Goal: Task Accomplishment & Management: Complete application form

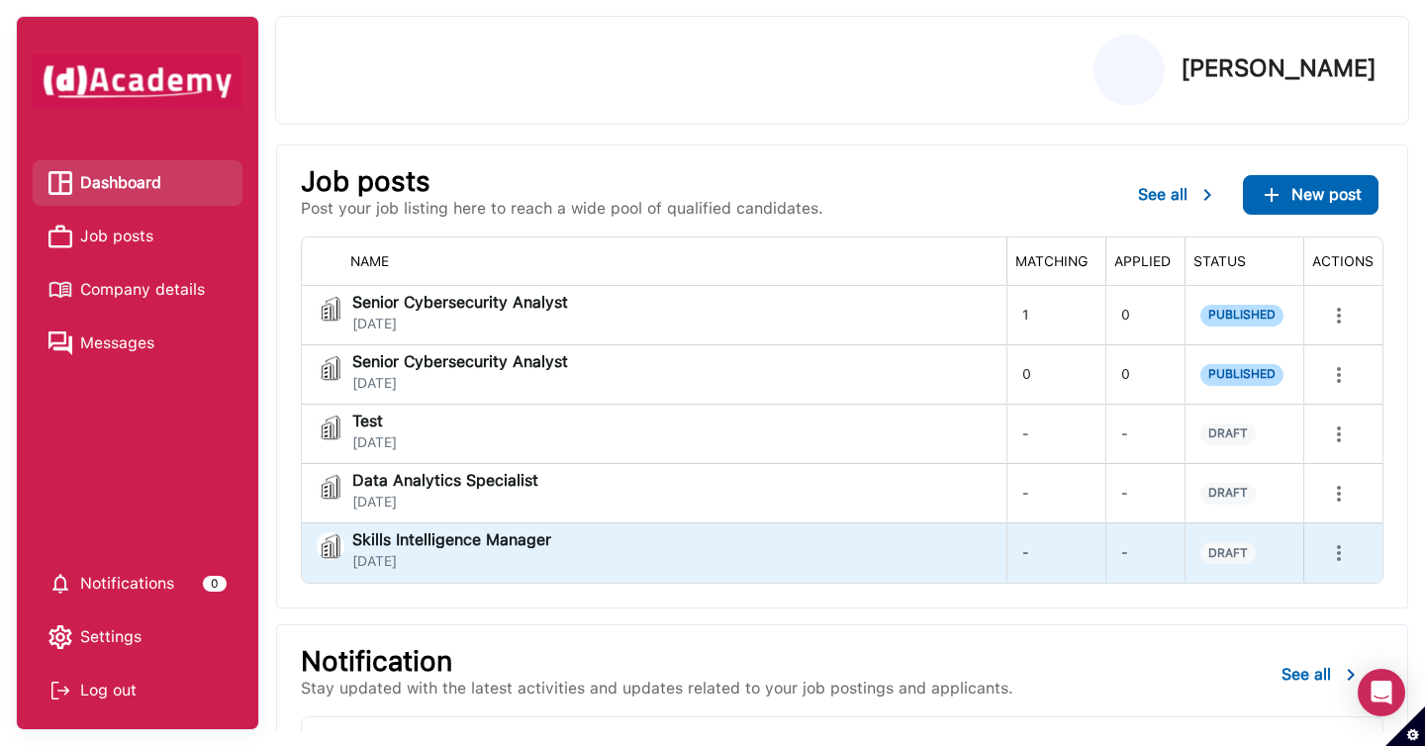
scroll to position [330, 0]
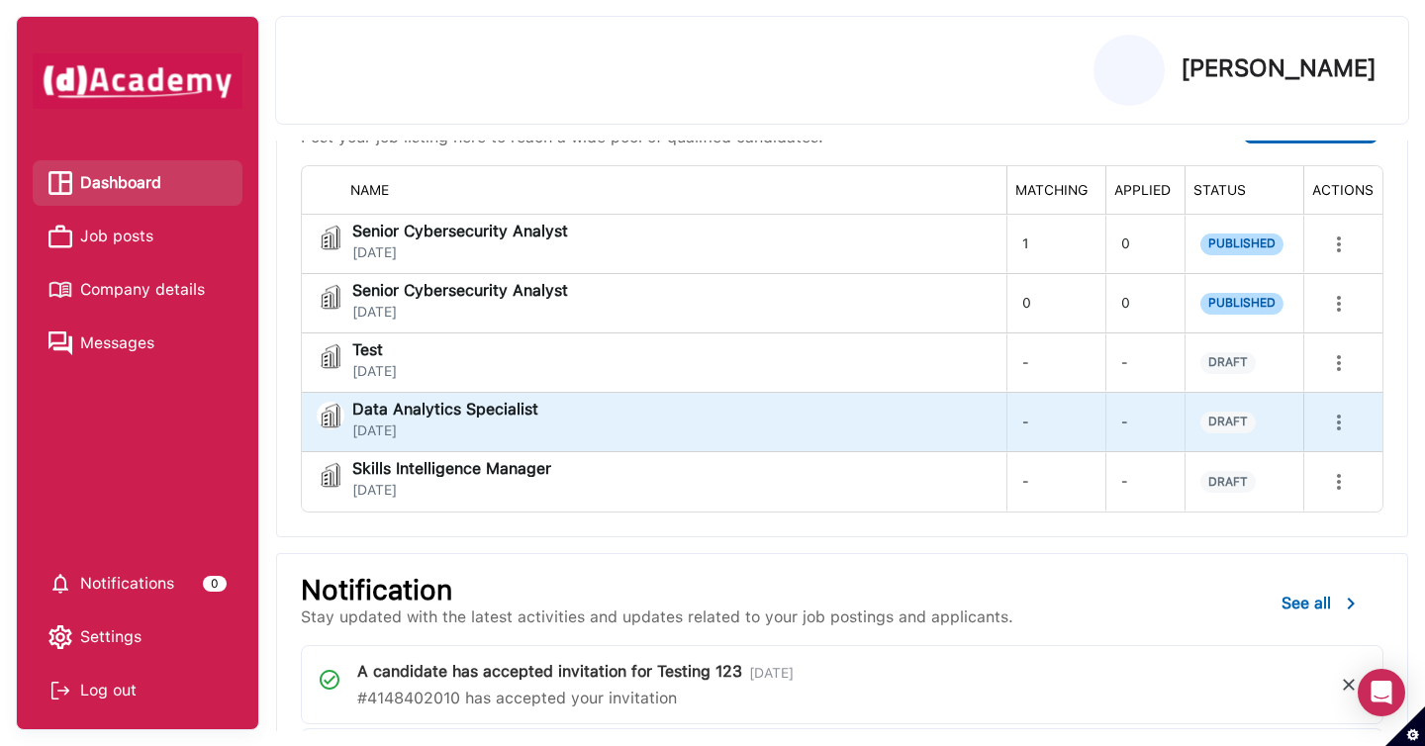
click at [750, 419] on div "Data Analytics Specialist [DATE]" at bounding box center [654, 422] width 674 height 40
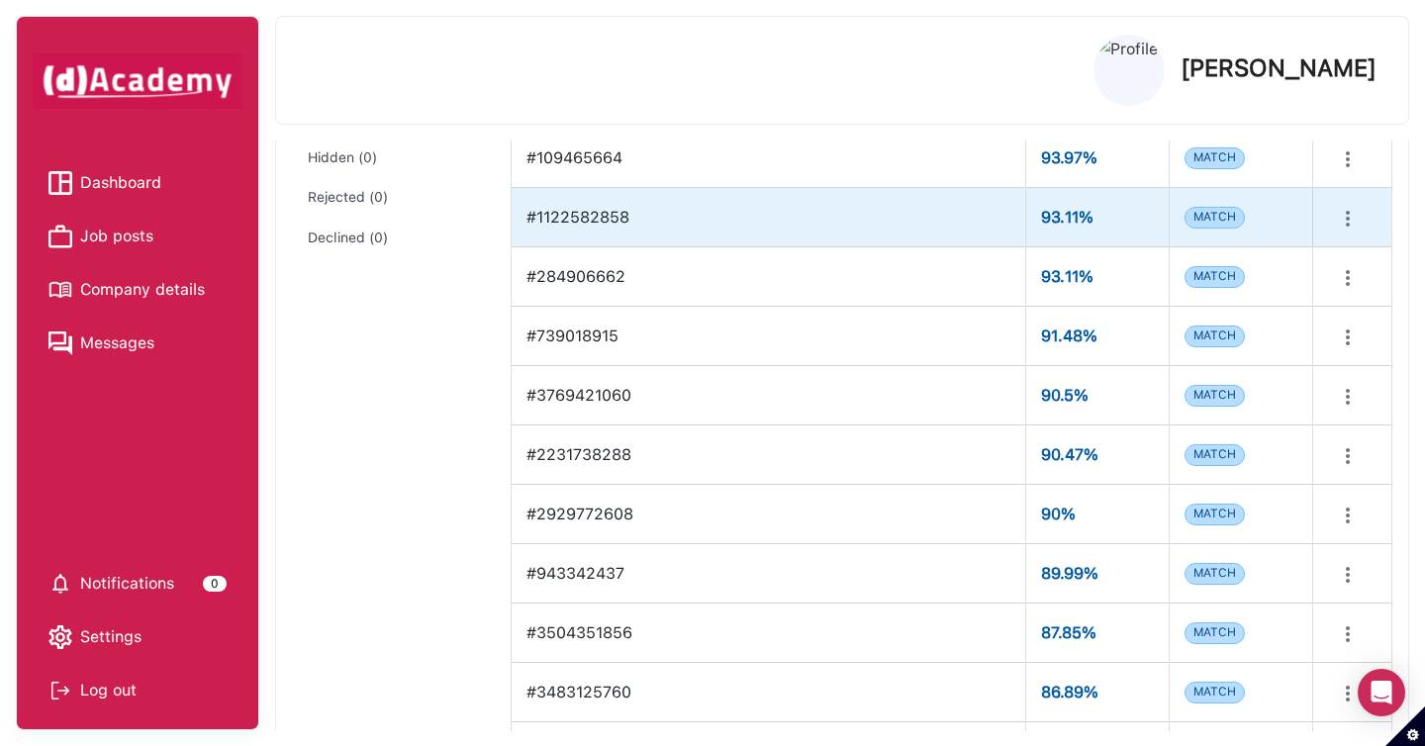
scroll to position [36, 0]
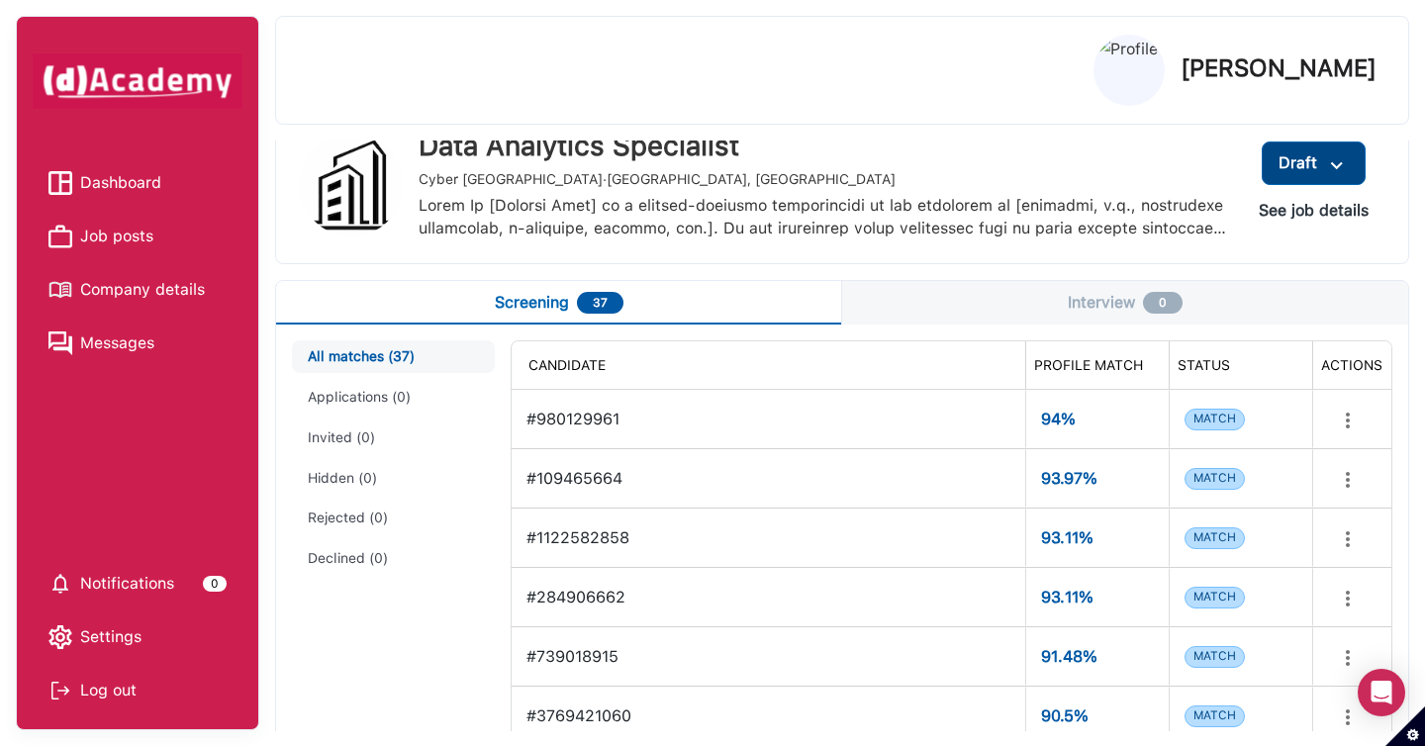
click at [1339, 169] on img at bounding box center [1337, 165] width 24 height 25
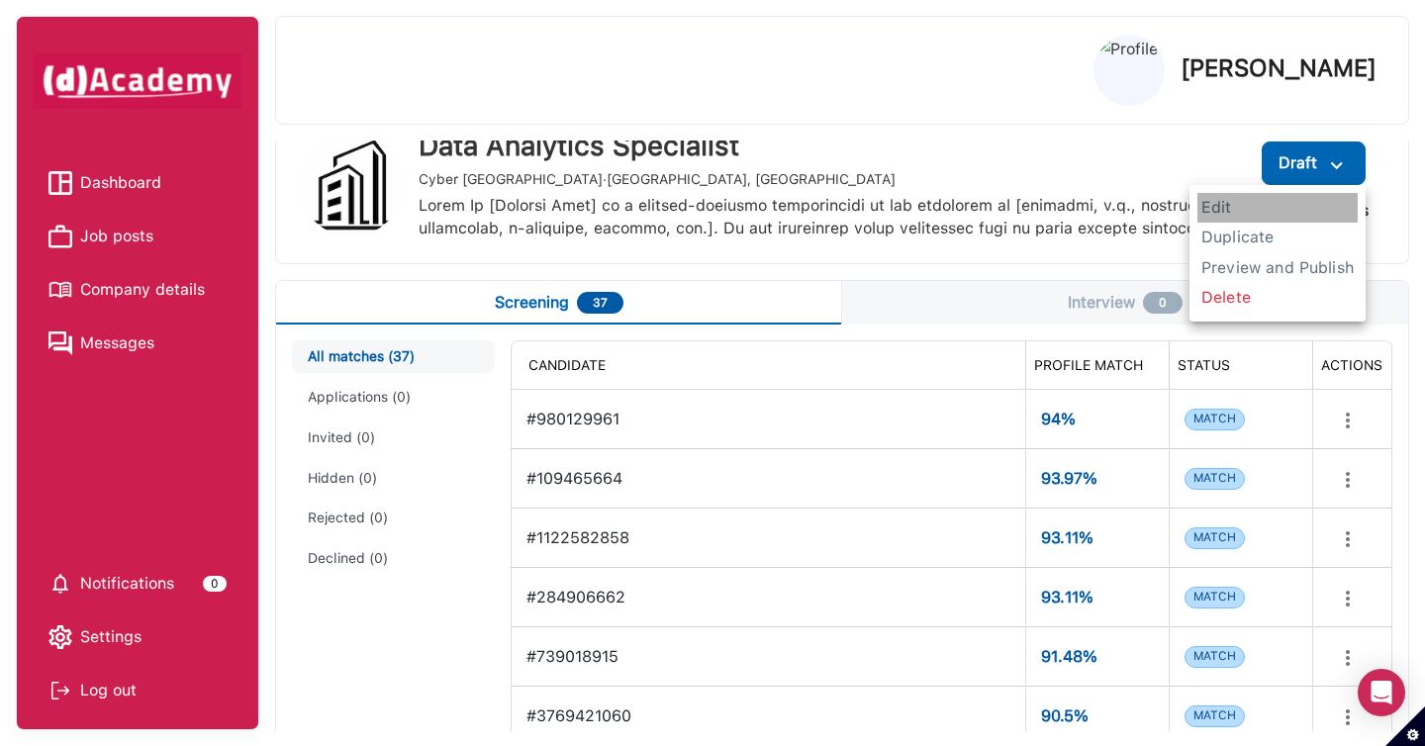
click at [1215, 217] on span "Edit" at bounding box center [1277, 208] width 160 height 30
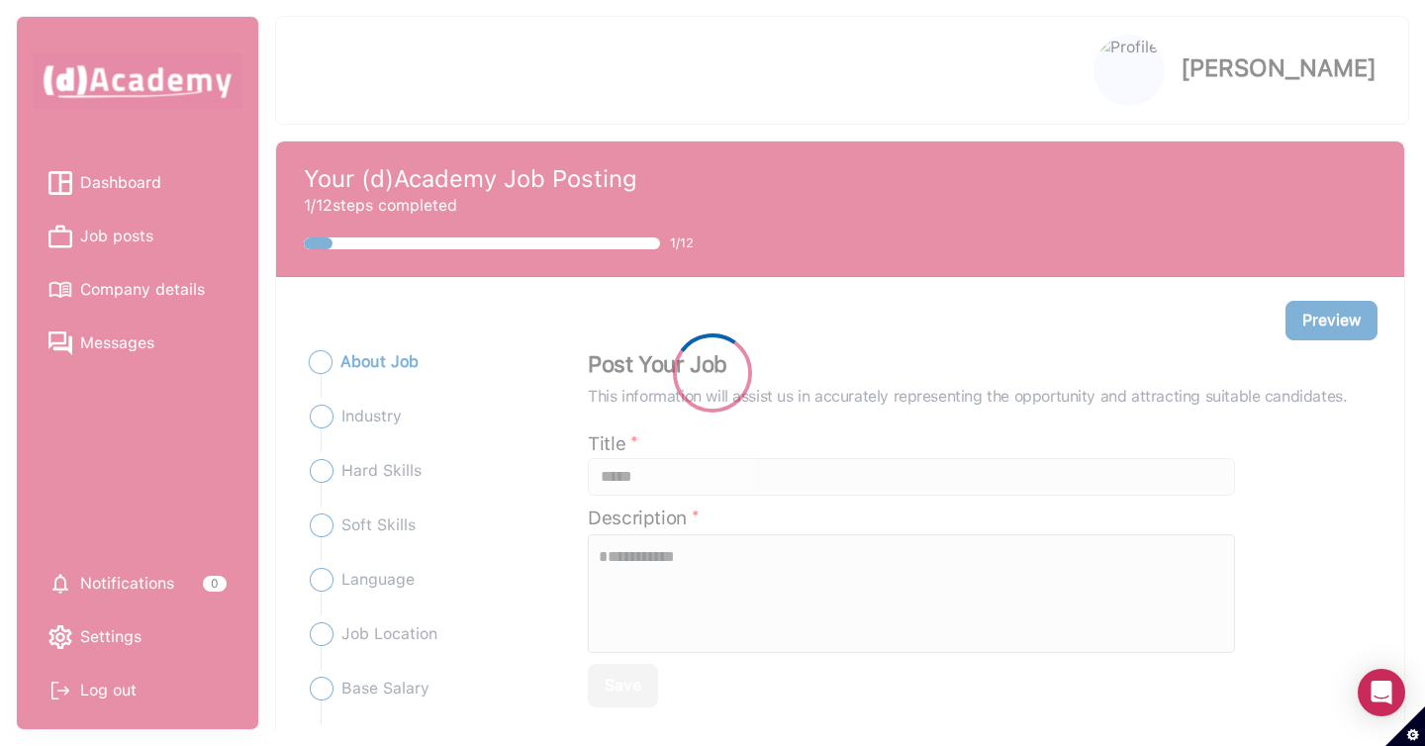
type input "**********"
type textarea "**********"
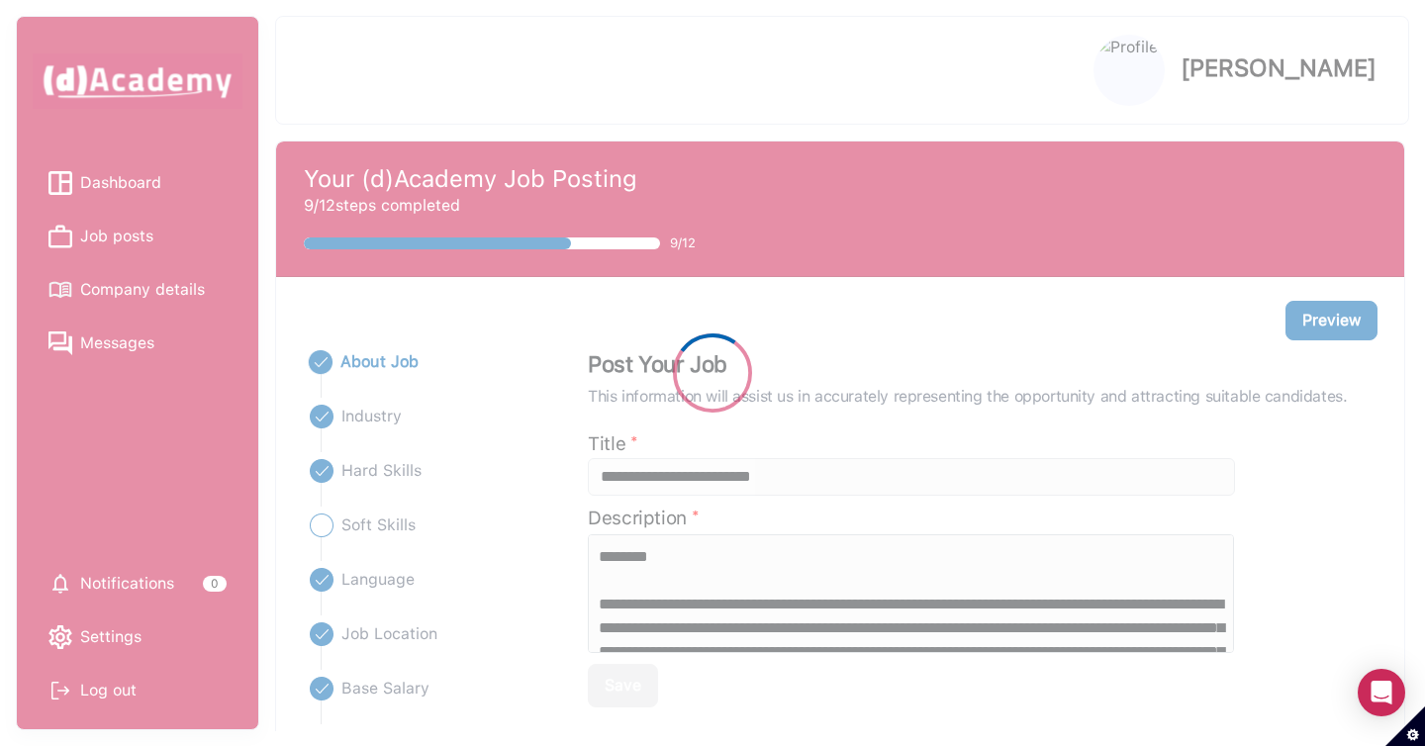
click at [371, 475] on div at bounding box center [712, 373] width 1425 height 746
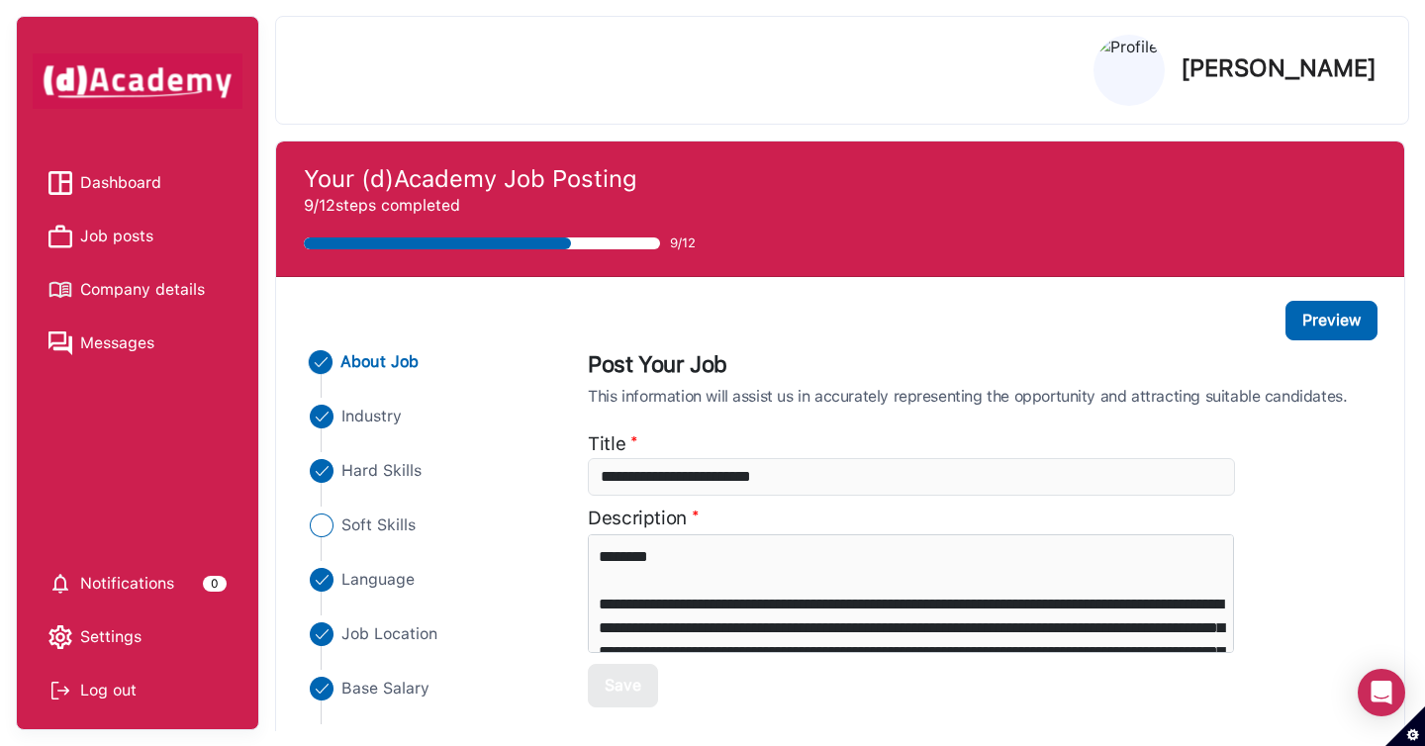
click at [371, 470] on span "Hard Skills" at bounding box center [381, 471] width 80 height 24
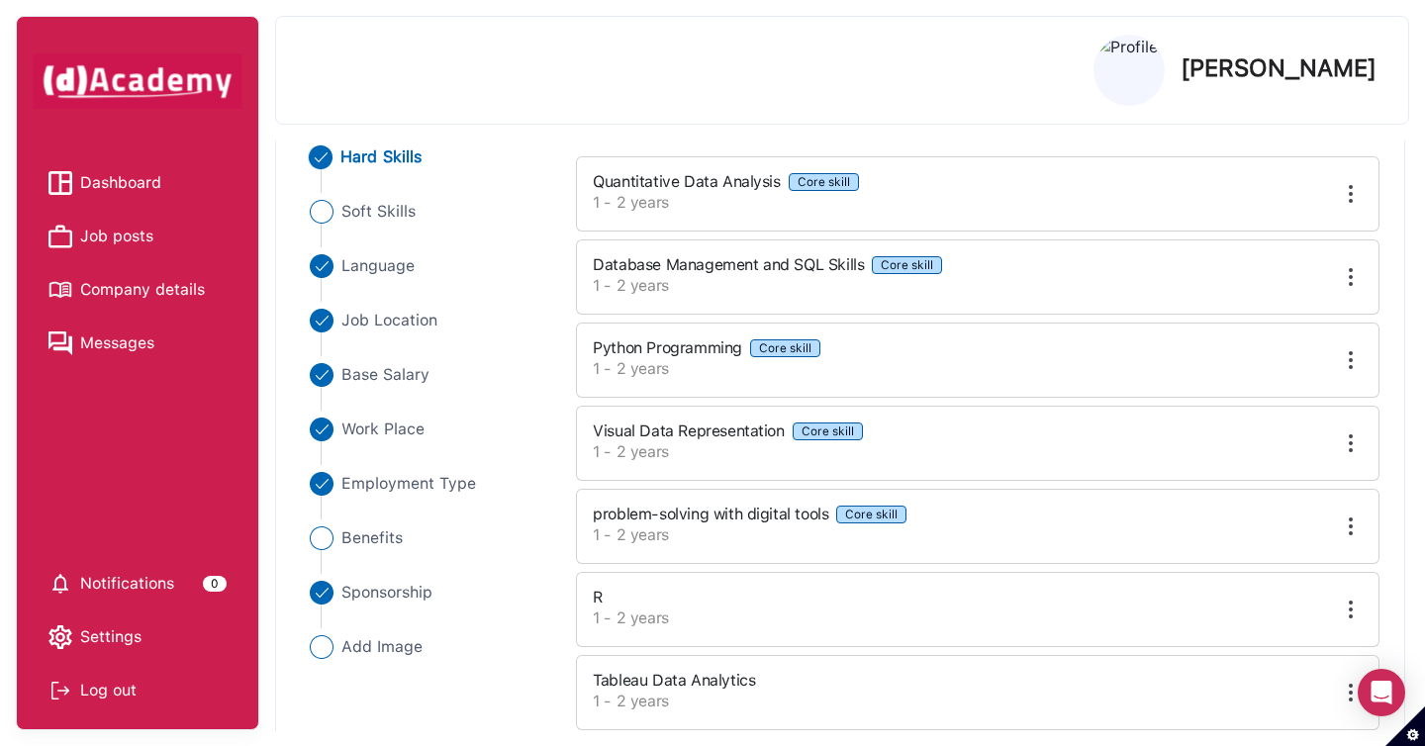
scroll to position [398, 0]
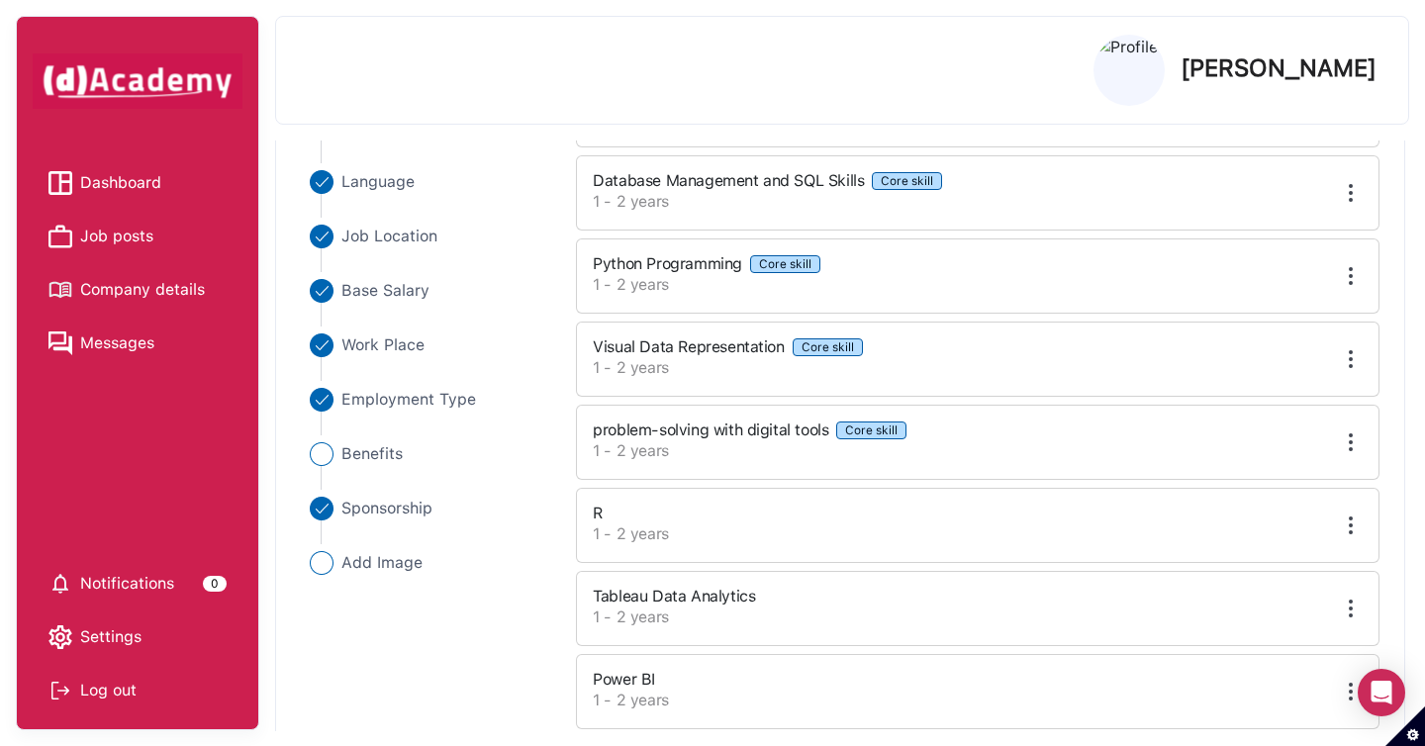
click at [1355, 526] on img at bounding box center [1351, 526] width 24 height 24
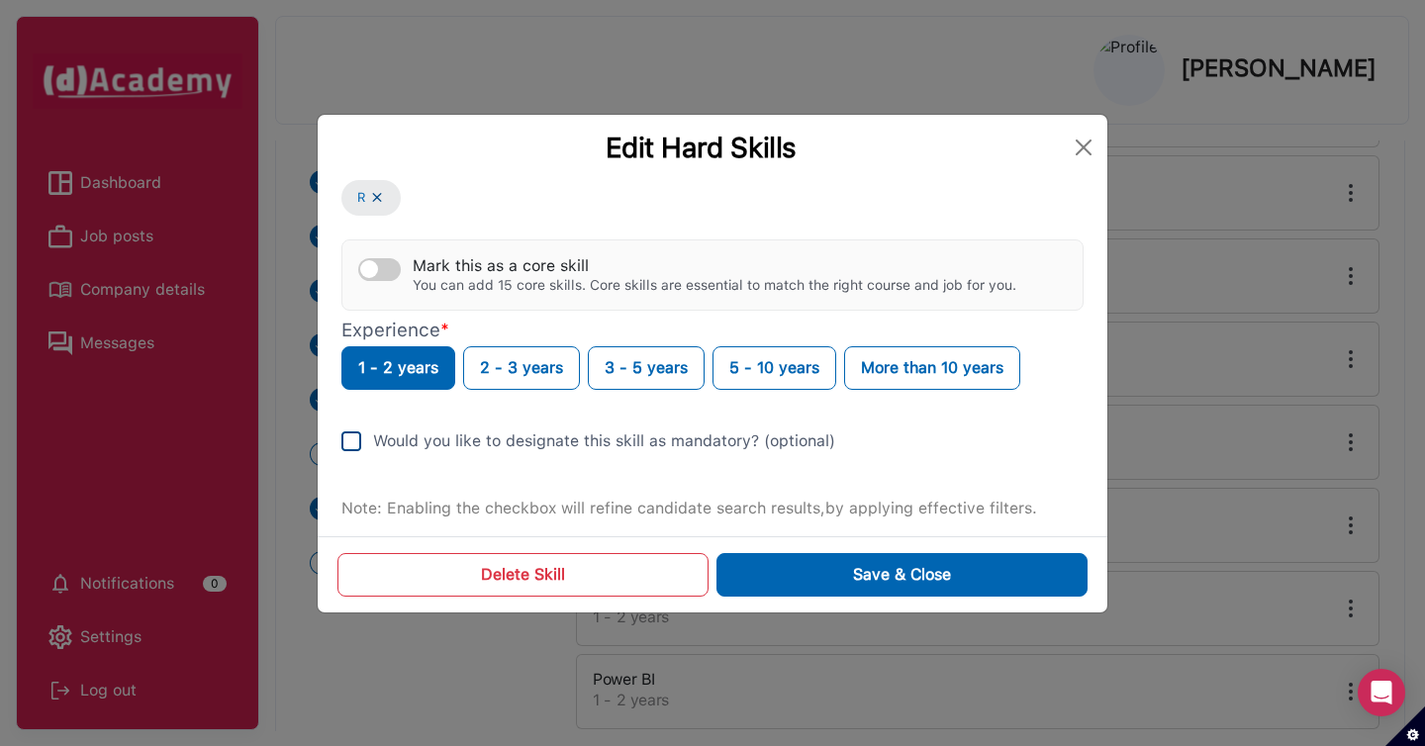
click at [375, 448] on div "Would you like to designate this skill as mandatory? (optional)" at bounding box center [604, 442] width 462 height 24
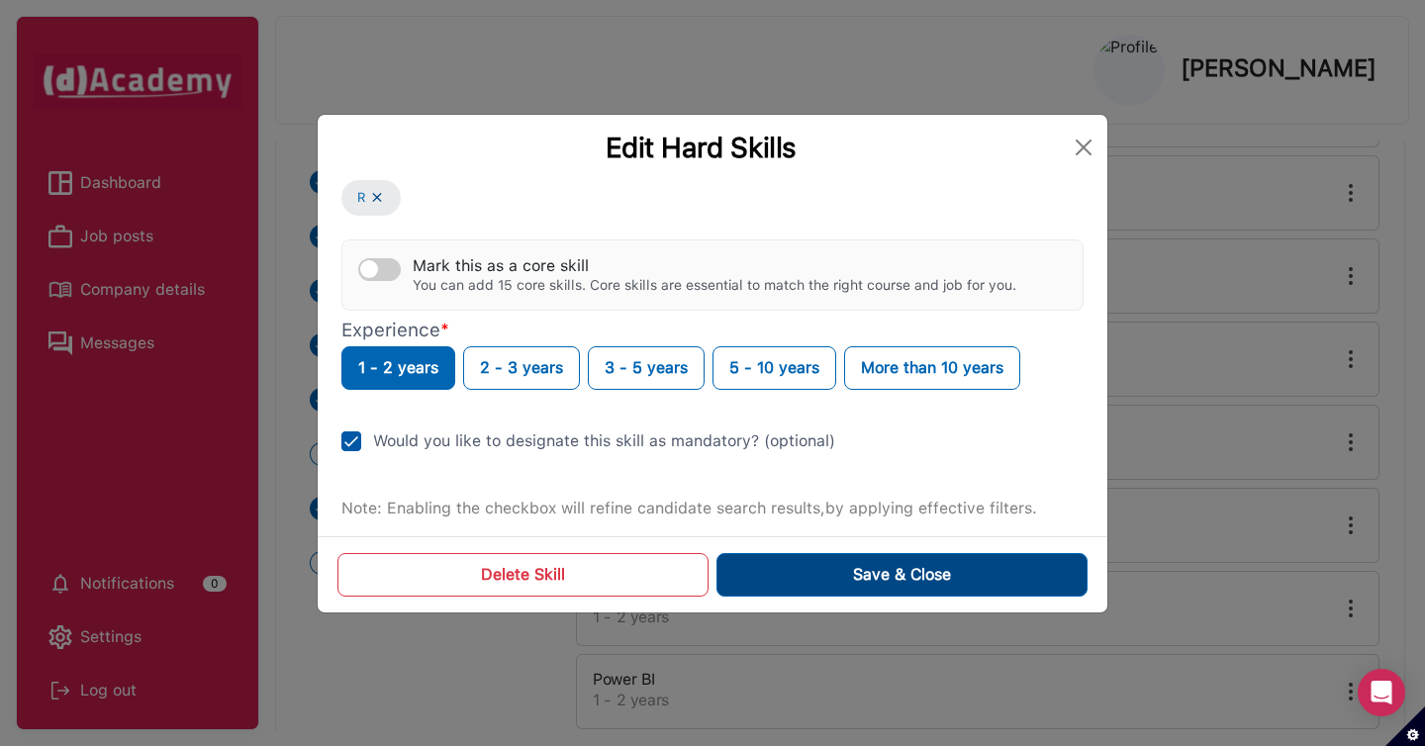
click at [815, 579] on button "Save & Close" at bounding box center [902, 575] width 371 height 44
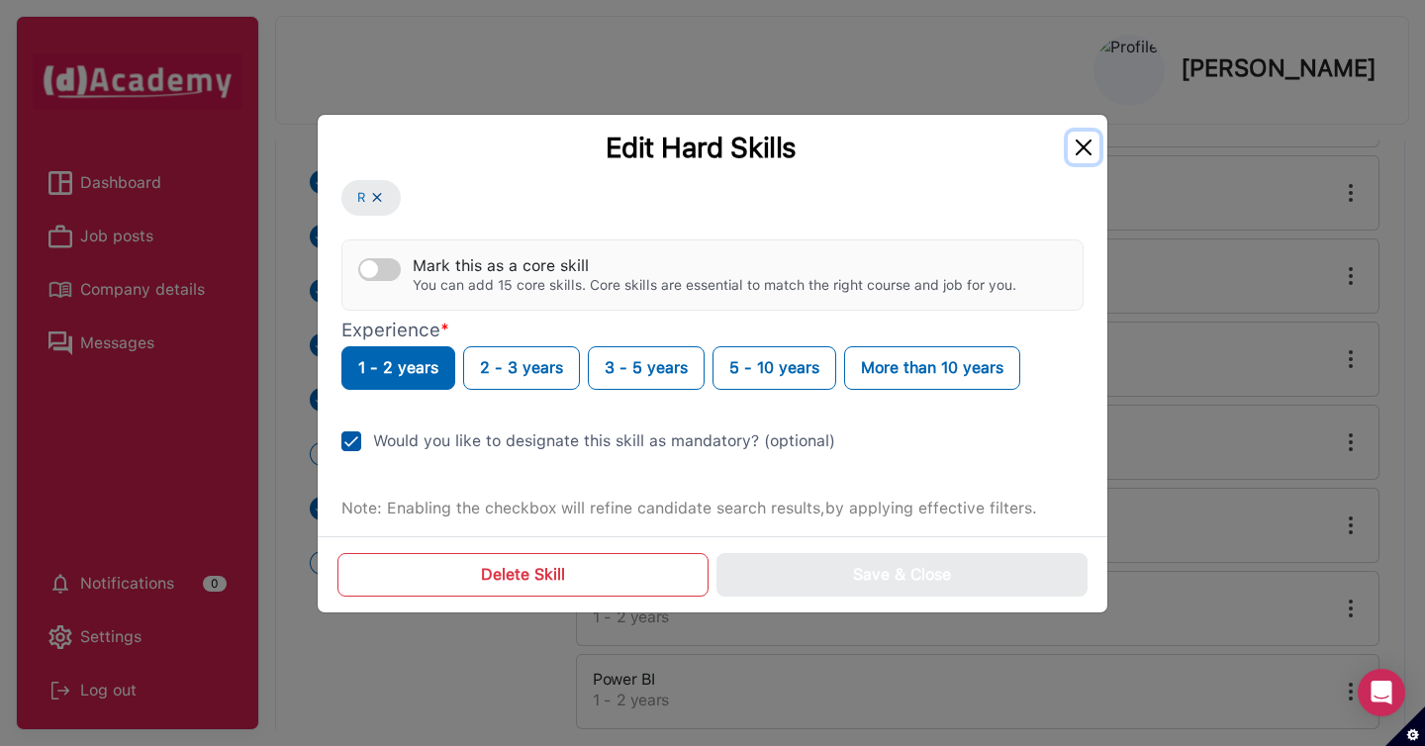
click at [1082, 143] on button "Close" at bounding box center [1084, 148] width 32 height 32
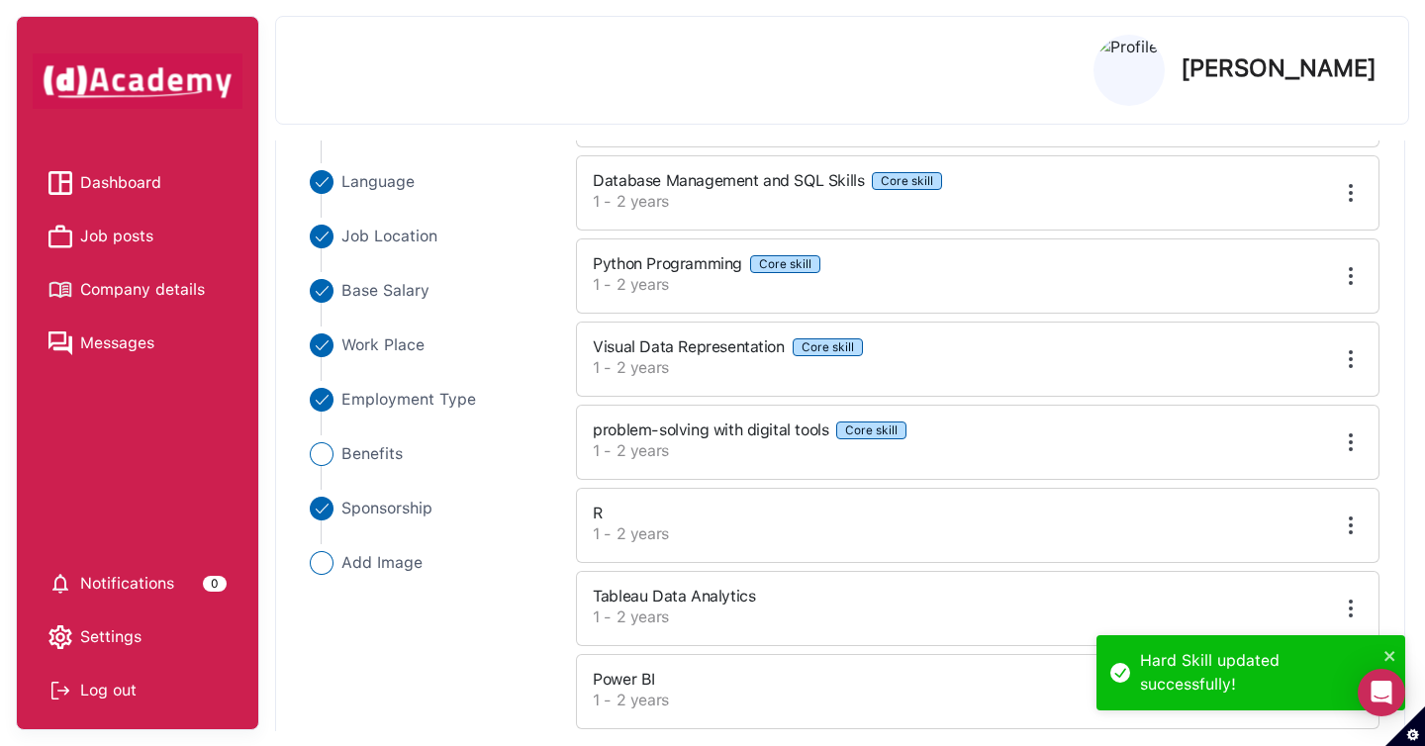
click at [1353, 517] on img at bounding box center [1351, 526] width 24 height 24
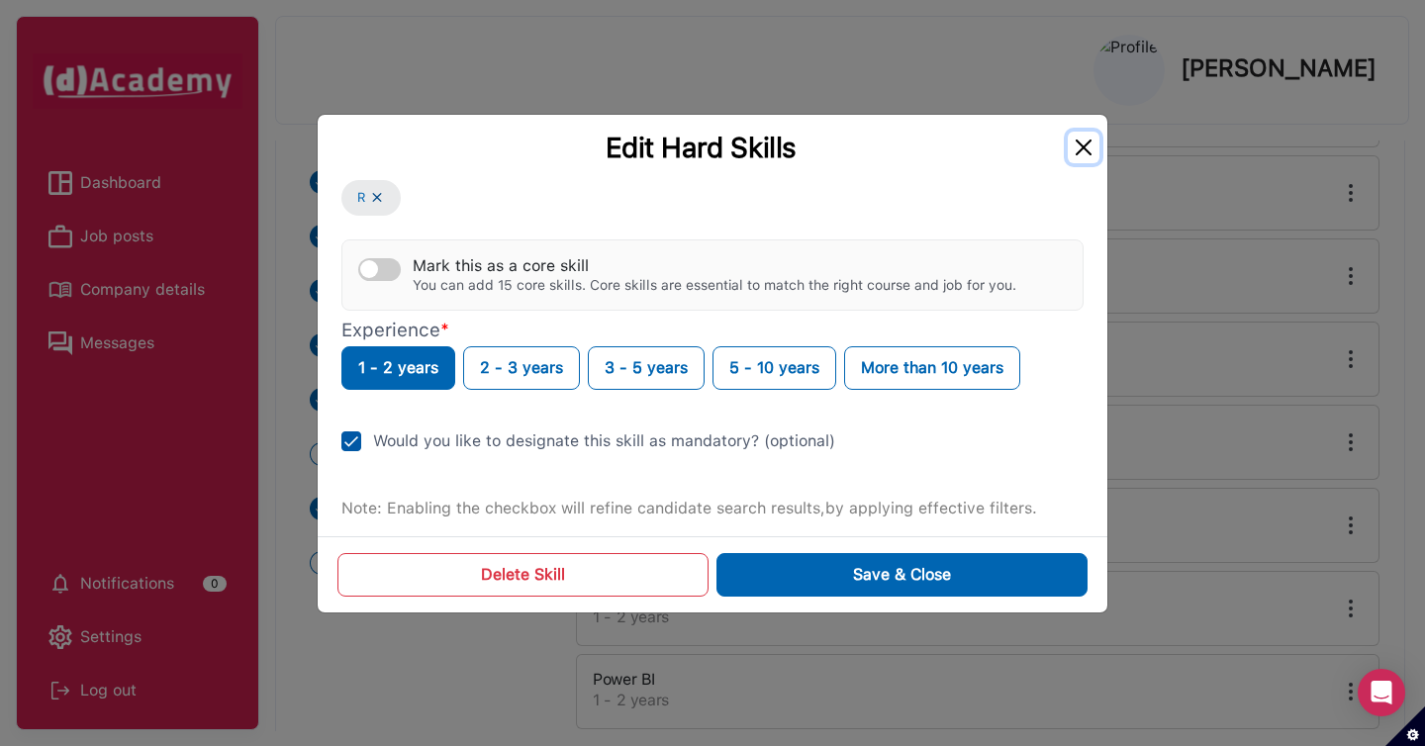
click at [1075, 152] on button "Close" at bounding box center [1084, 148] width 32 height 32
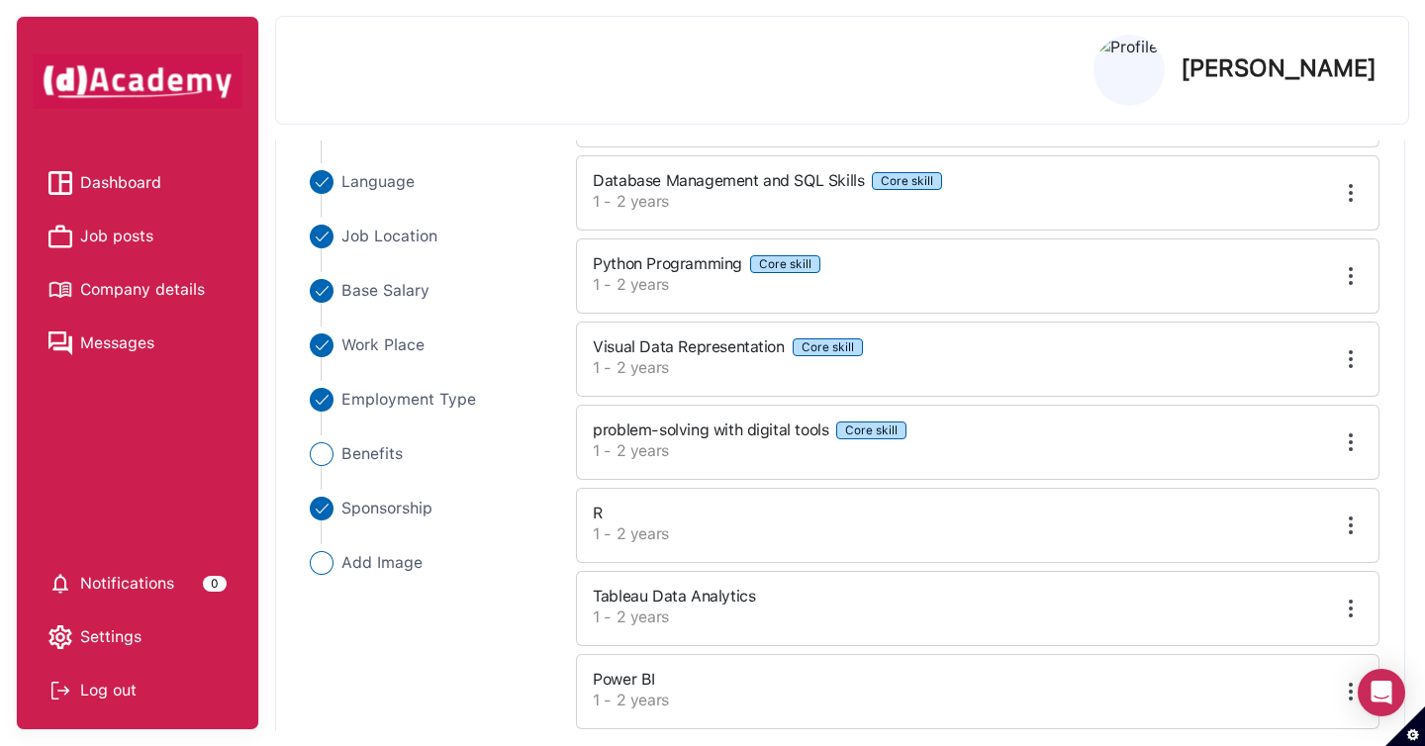
click at [120, 247] on span "Job posts" at bounding box center [116, 237] width 73 height 30
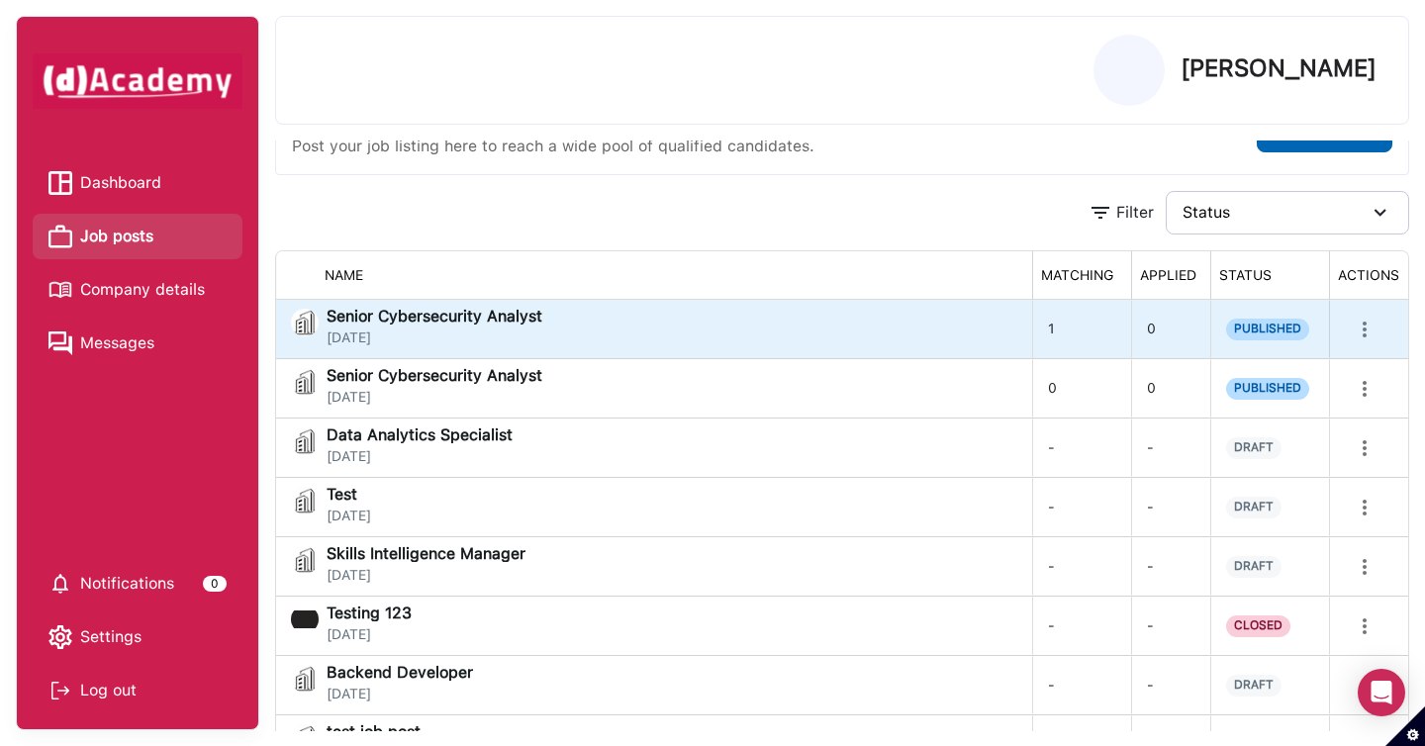
scroll to position [56, 0]
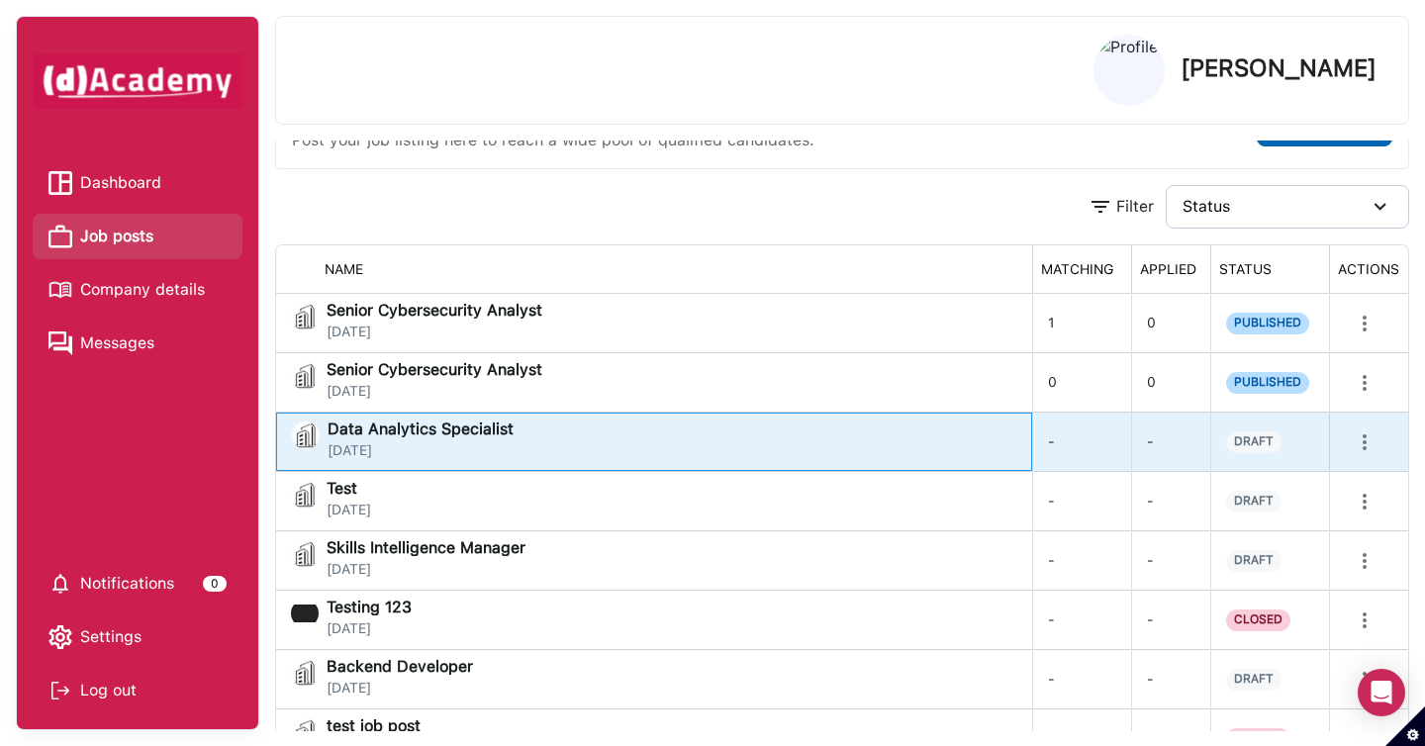
click at [499, 435] on span "Data Analytics Specialist" at bounding box center [421, 430] width 186 height 16
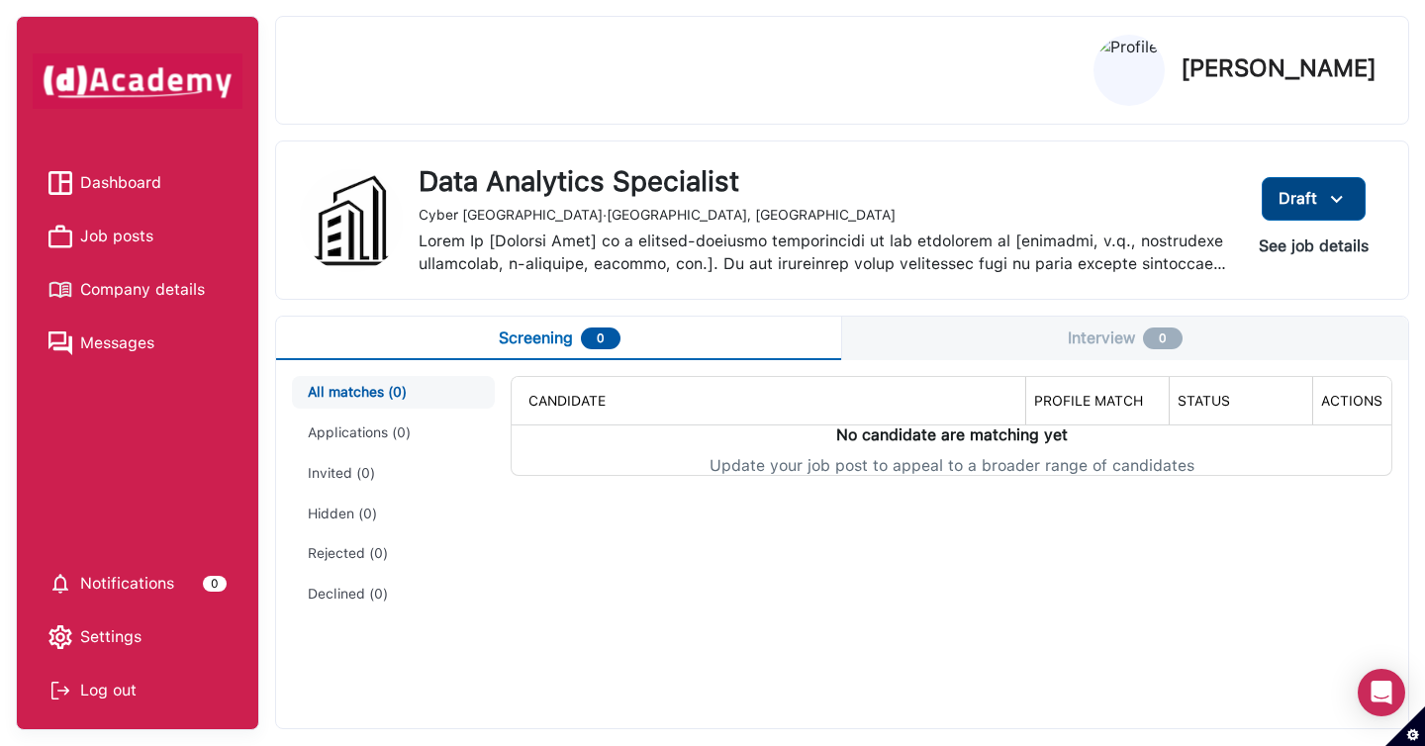
click at [1332, 205] on img at bounding box center [1337, 199] width 24 height 25
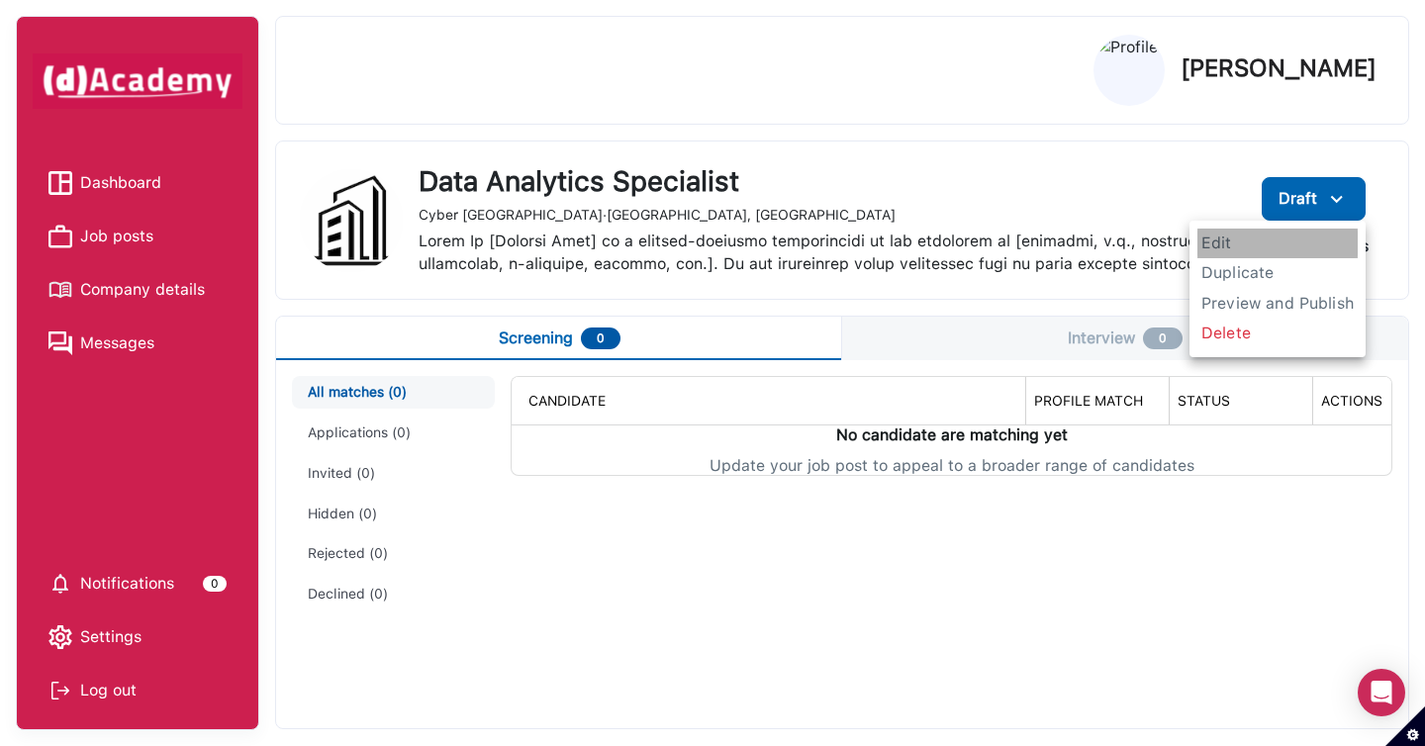
click at [1257, 244] on span "Edit" at bounding box center [1277, 244] width 160 height 30
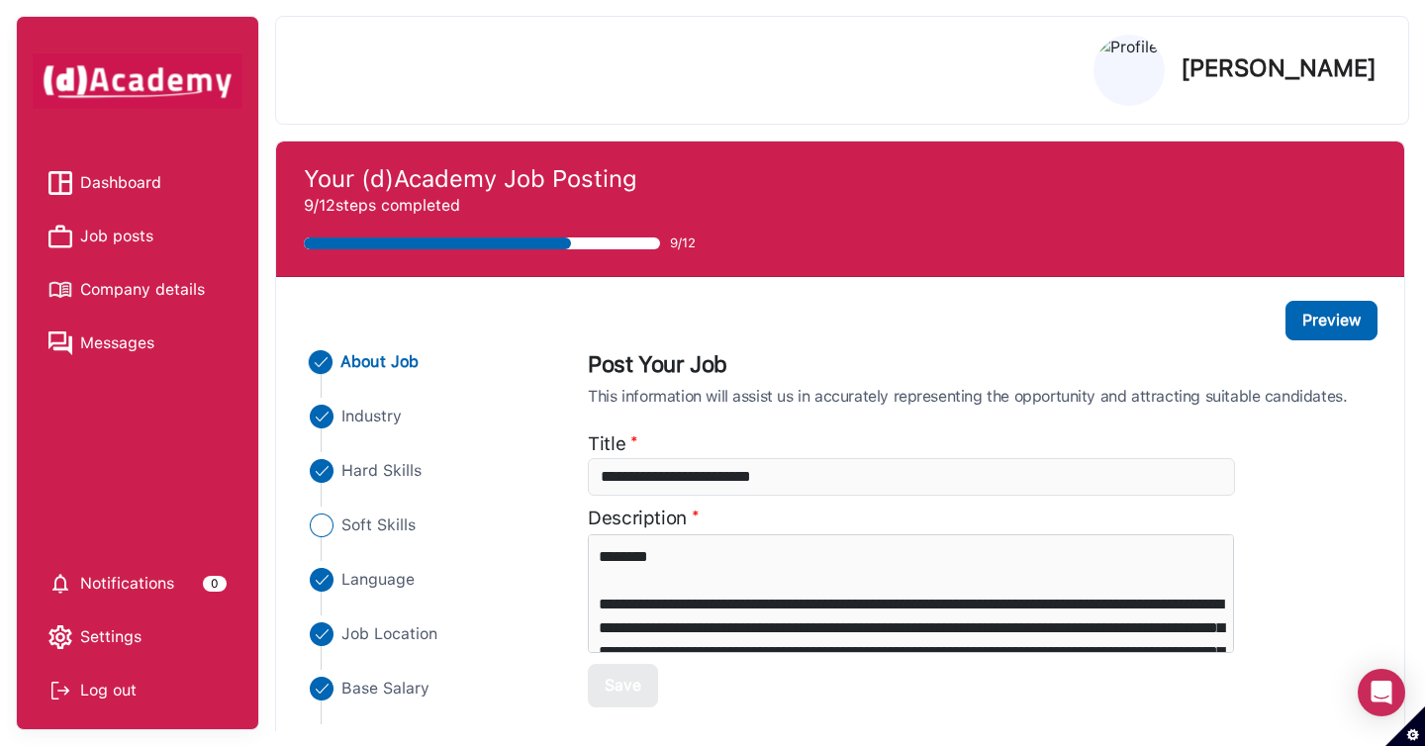
click at [401, 483] on div "Hard Skills" at bounding box center [428, 486] width 247 height 54
click at [396, 470] on span "Hard Skills" at bounding box center [381, 471] width 81 height 24
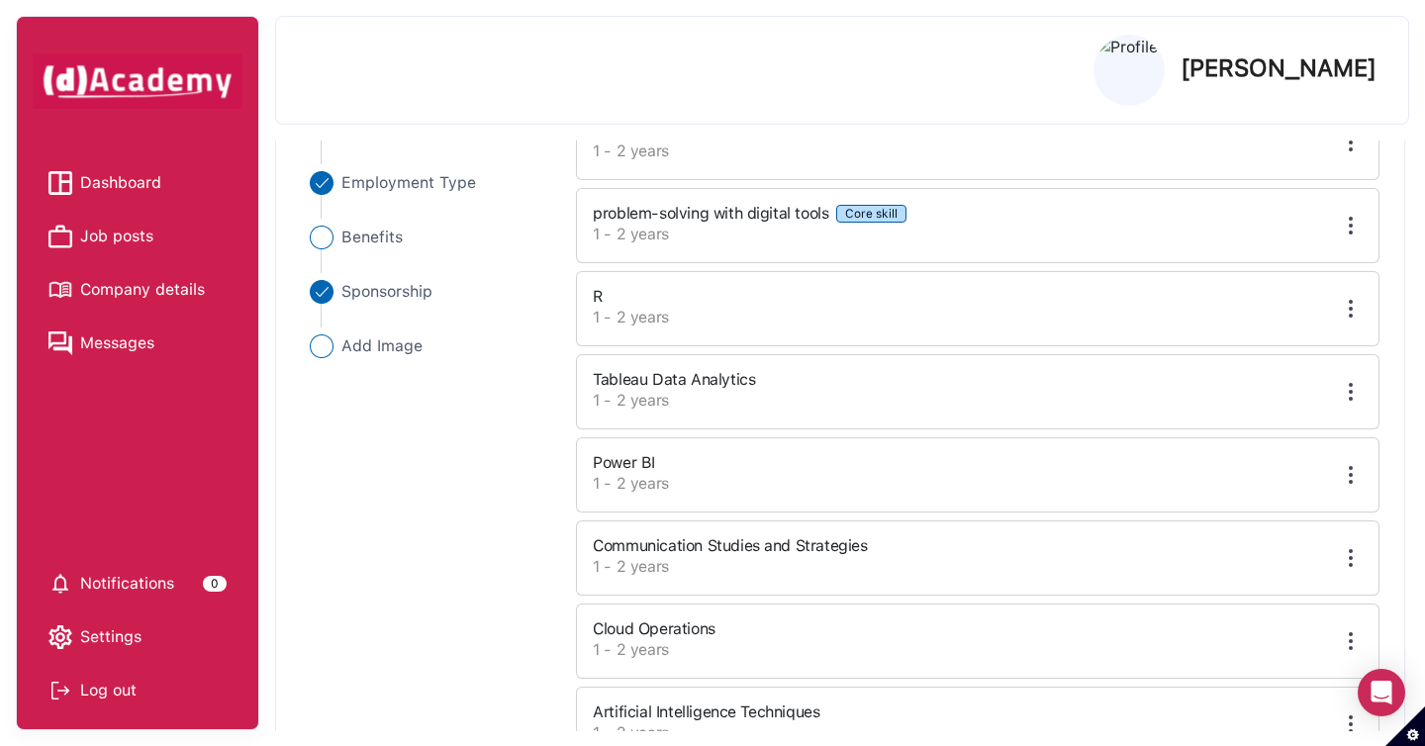
scroll to position [629, 0]
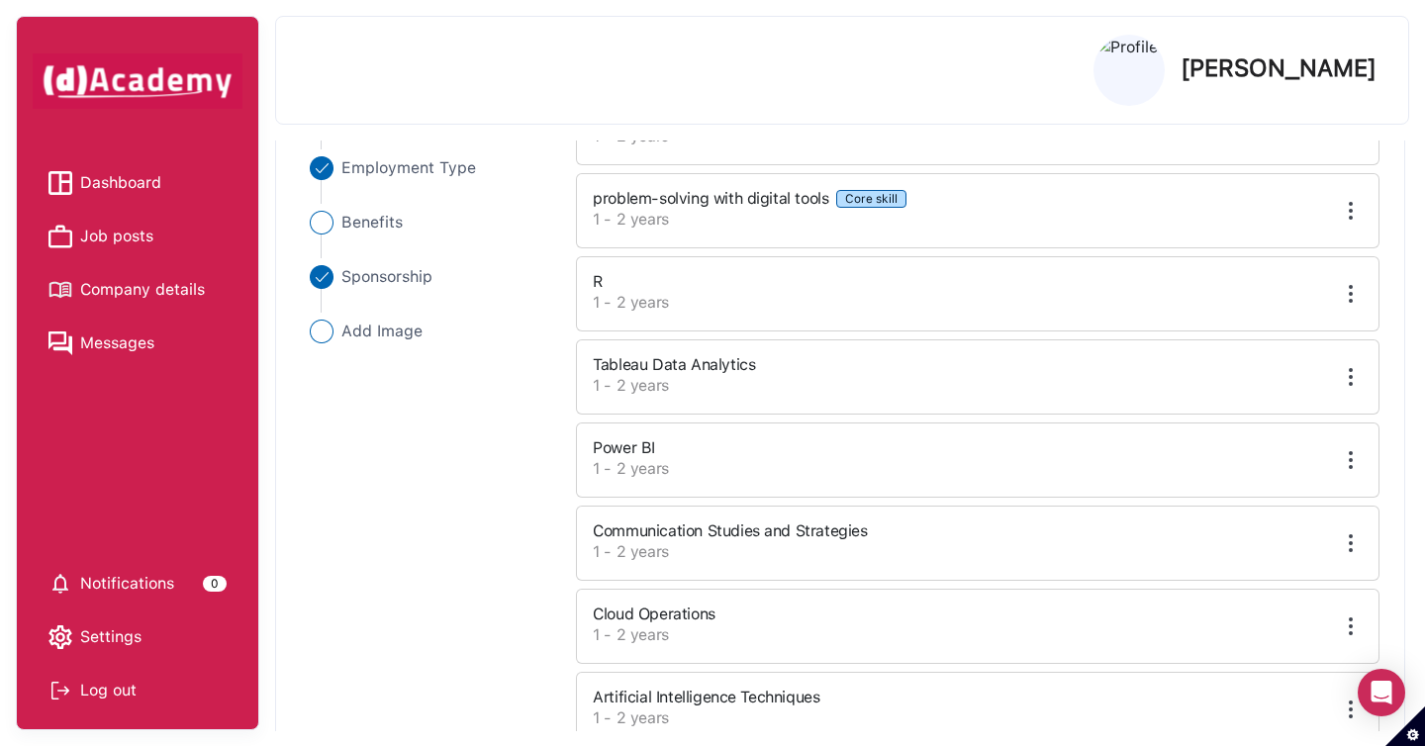
click at [1346, 293] on img at bounding box center [1351, 294] width 24 height 24
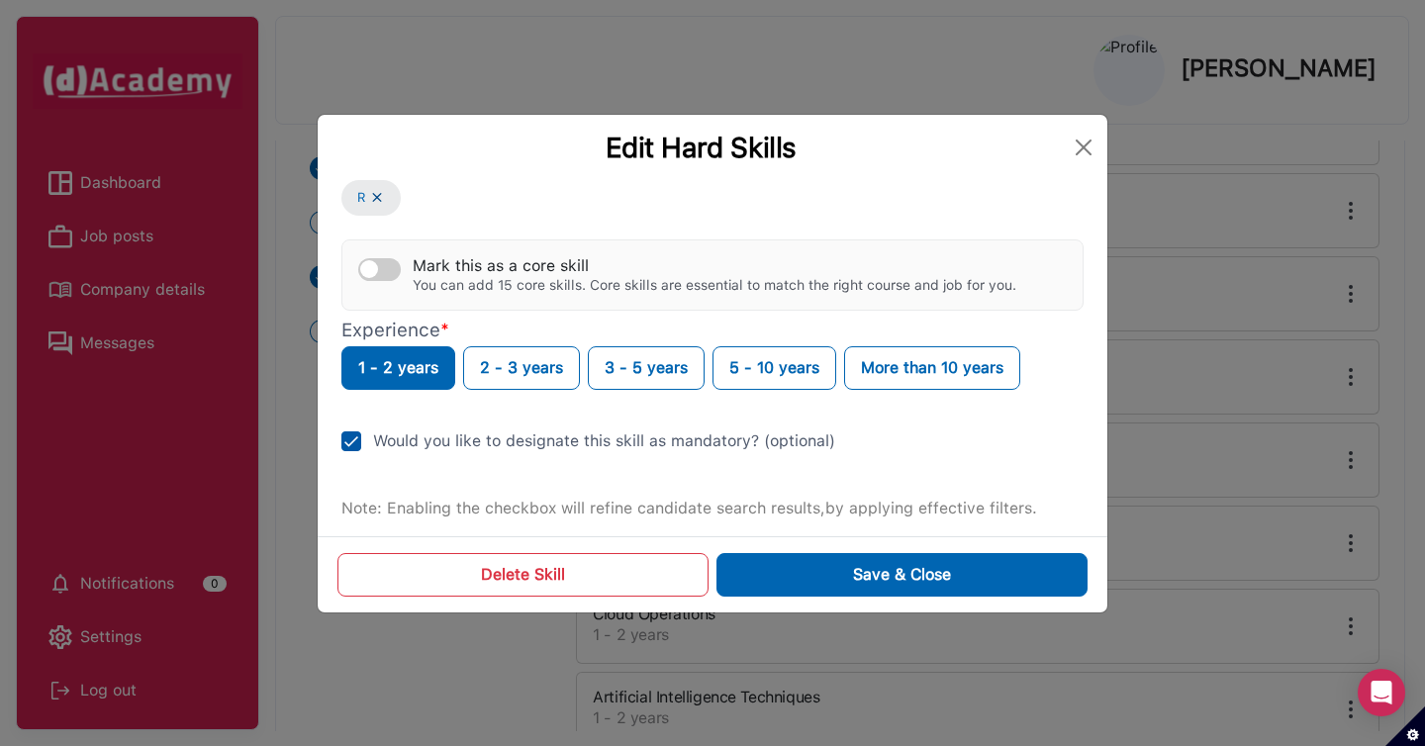
click at [353, 439] on img at bounding box center [351, 441] width 20 height 20
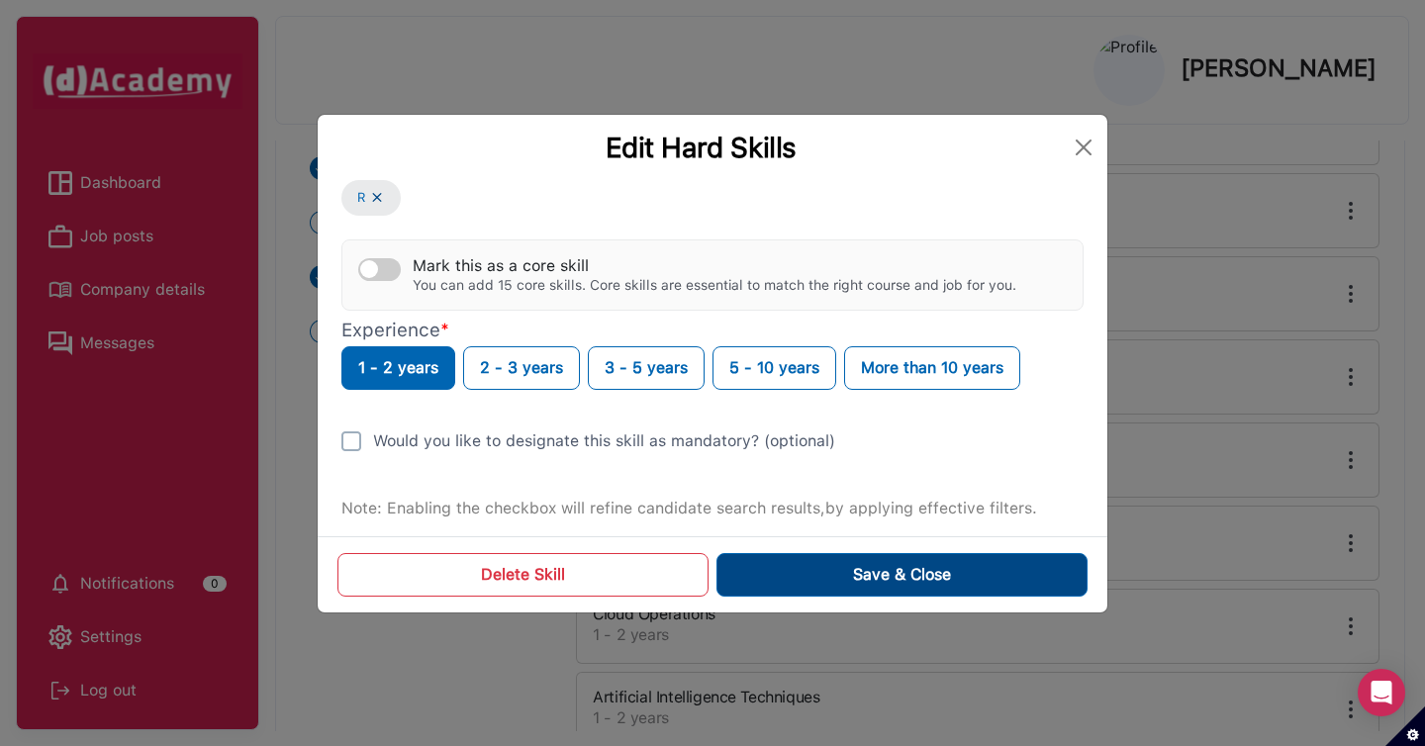
click at [957, 573] on button "Save & Close" at bounding box center [902, 575] width 371 height 44
